Goal: Information Seeking & Learning: Learn about a topic

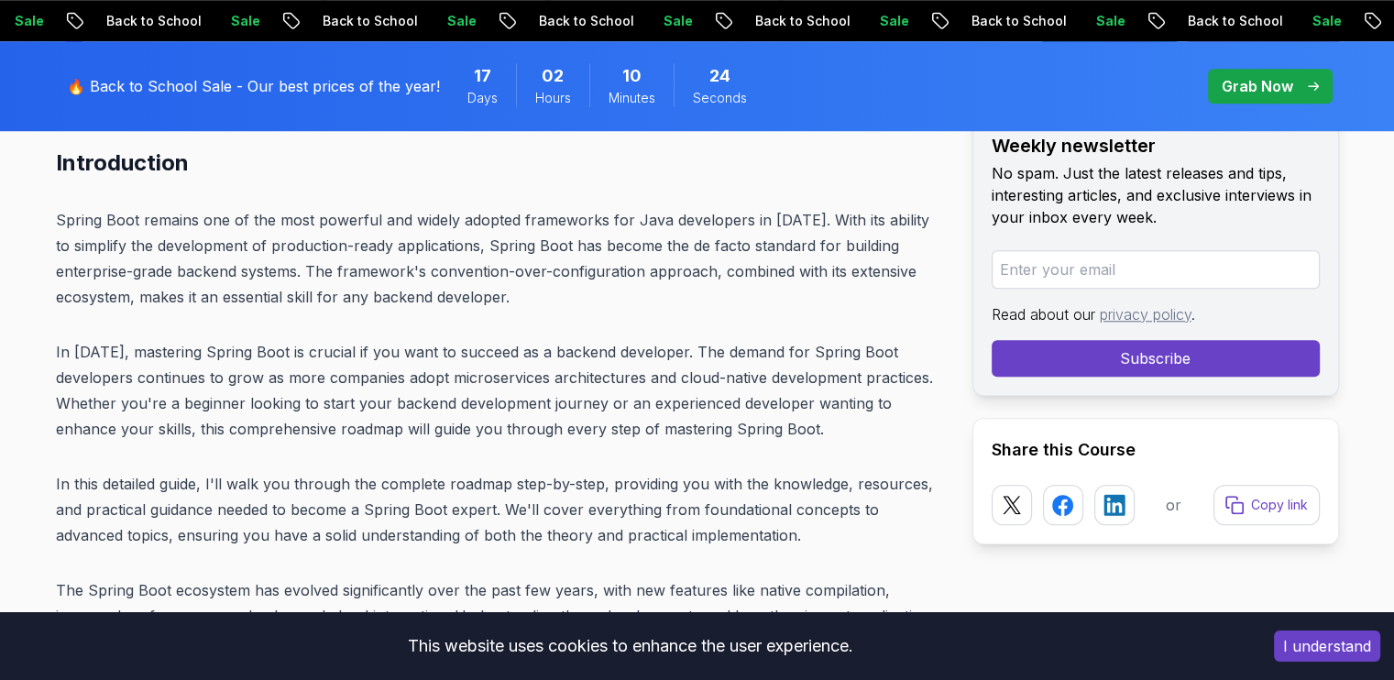
scroll to position [1283, 0]
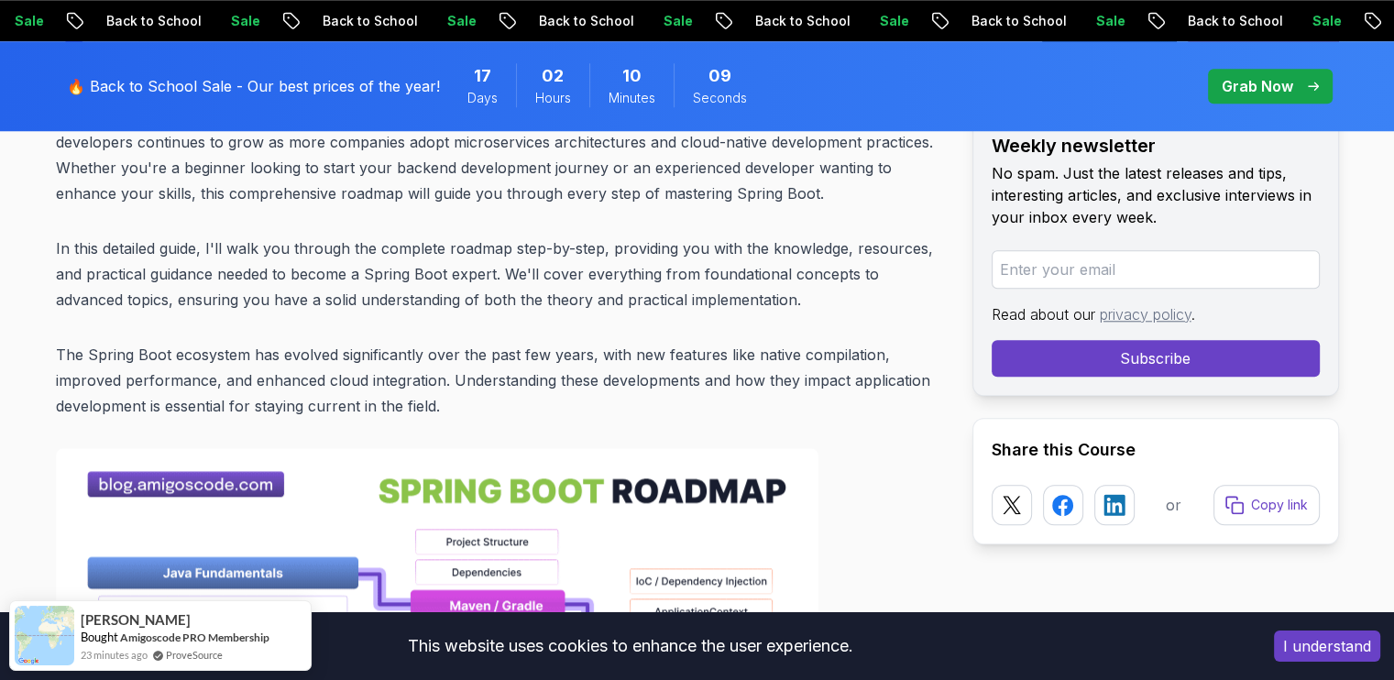
scroll to position [1711, 0]
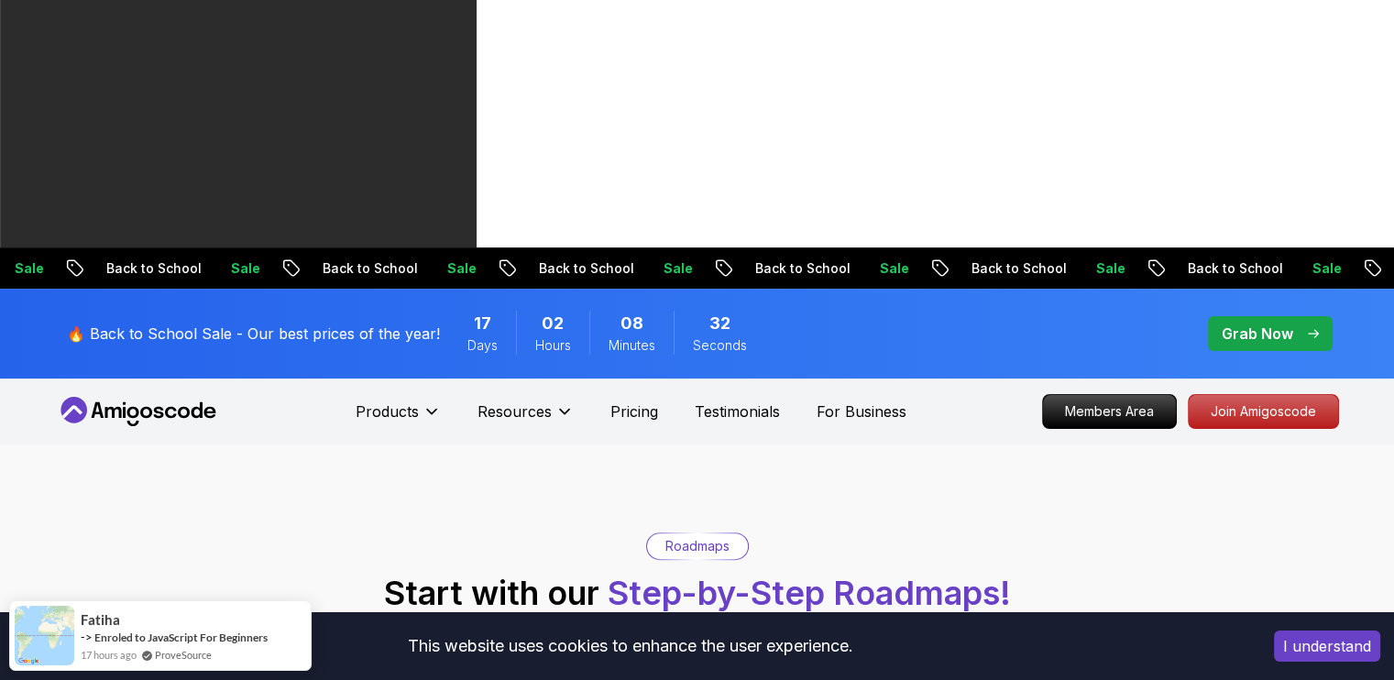
scroll to position [427, 0]
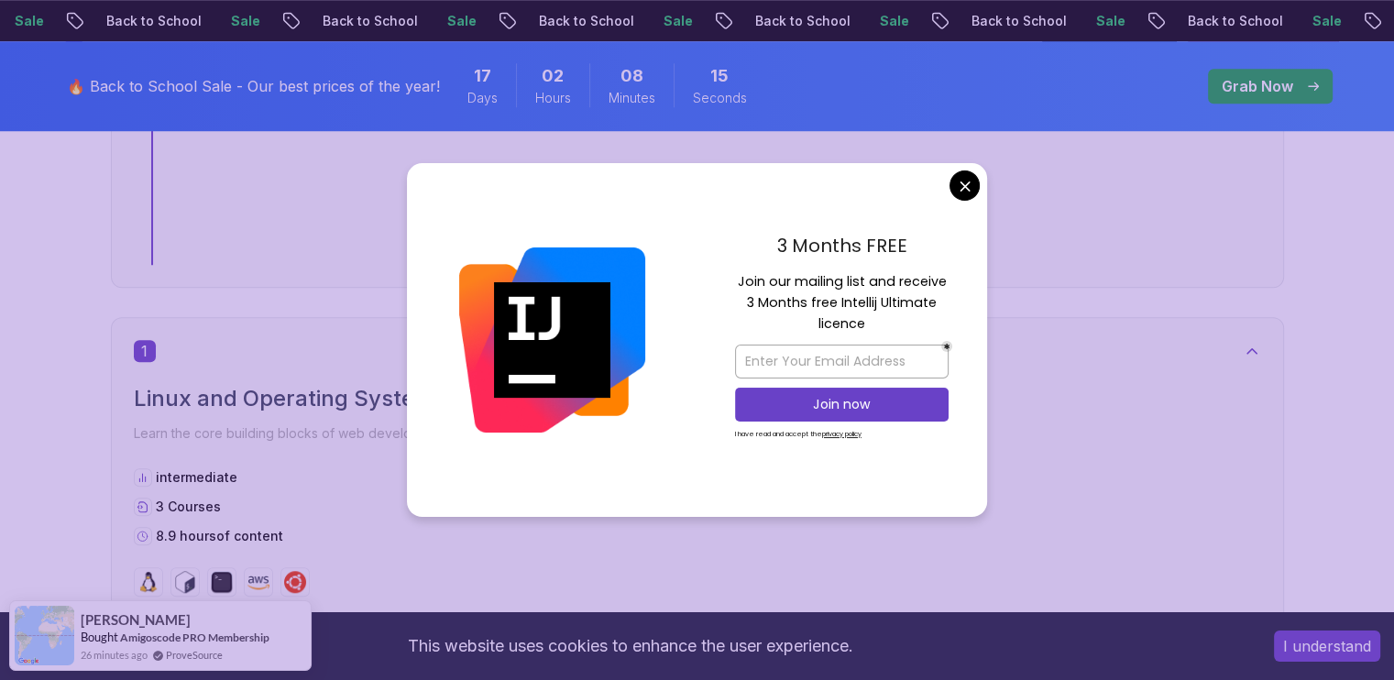
scroll to position [1925, 0]
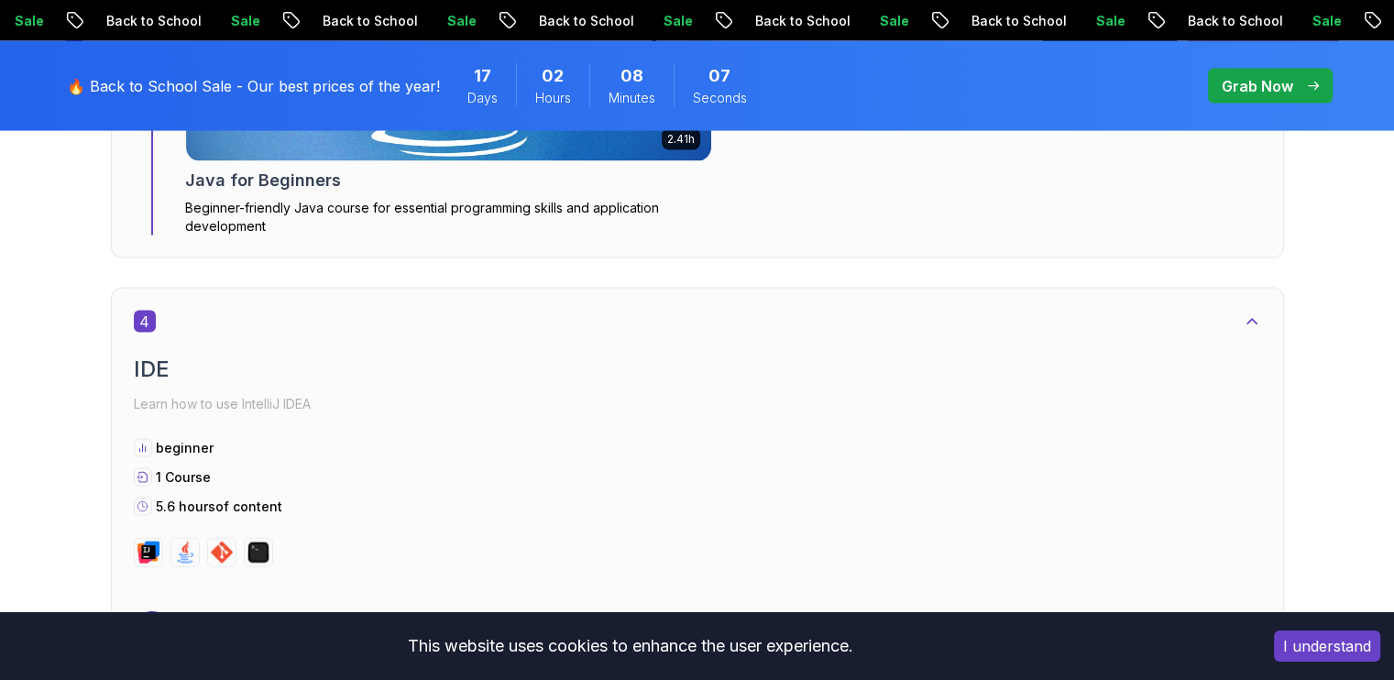
scroll to position [3850, 0]
